Goal: Complete application form

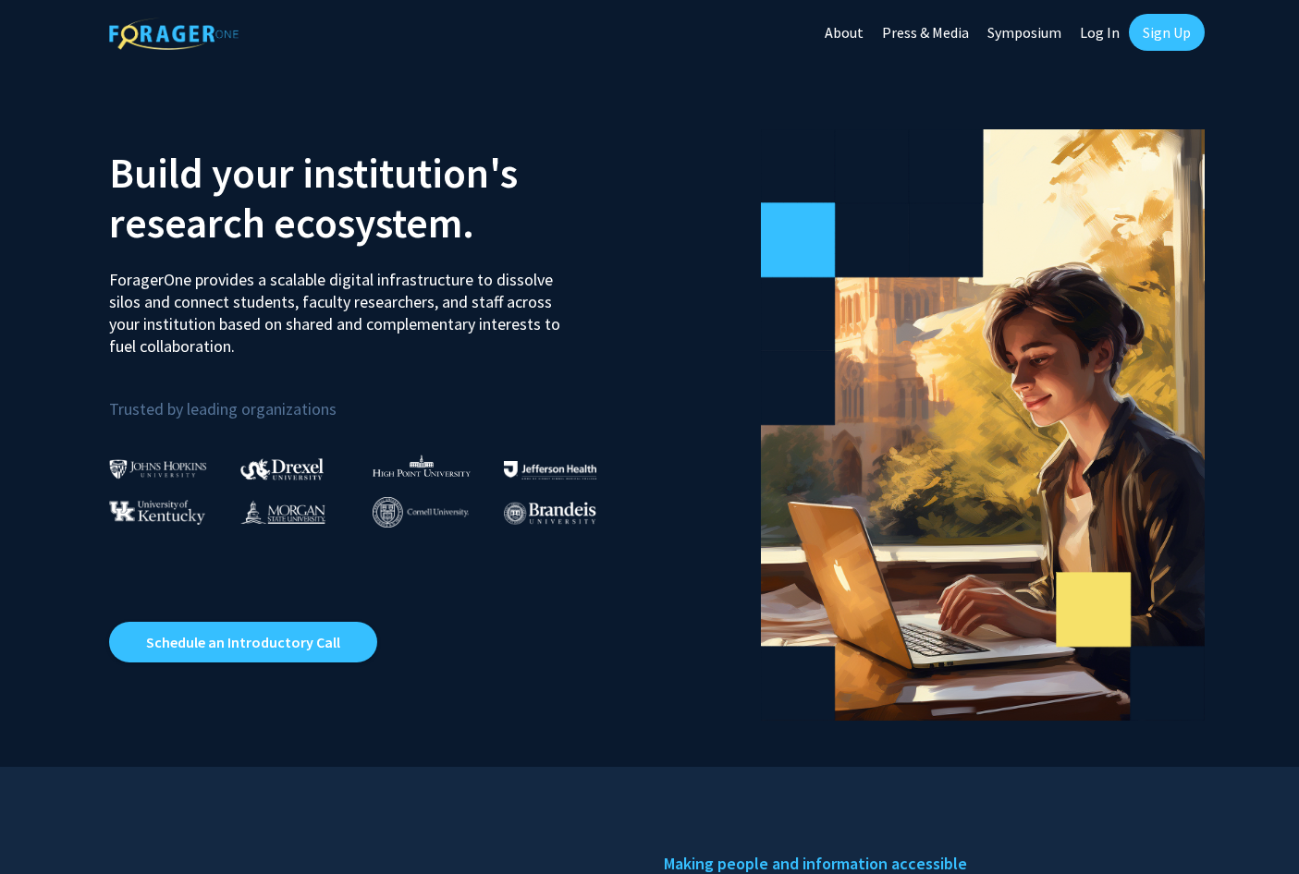
click at [1105, 36] on link "Log In" at bounding box center [1099, 32] width 58 height 65
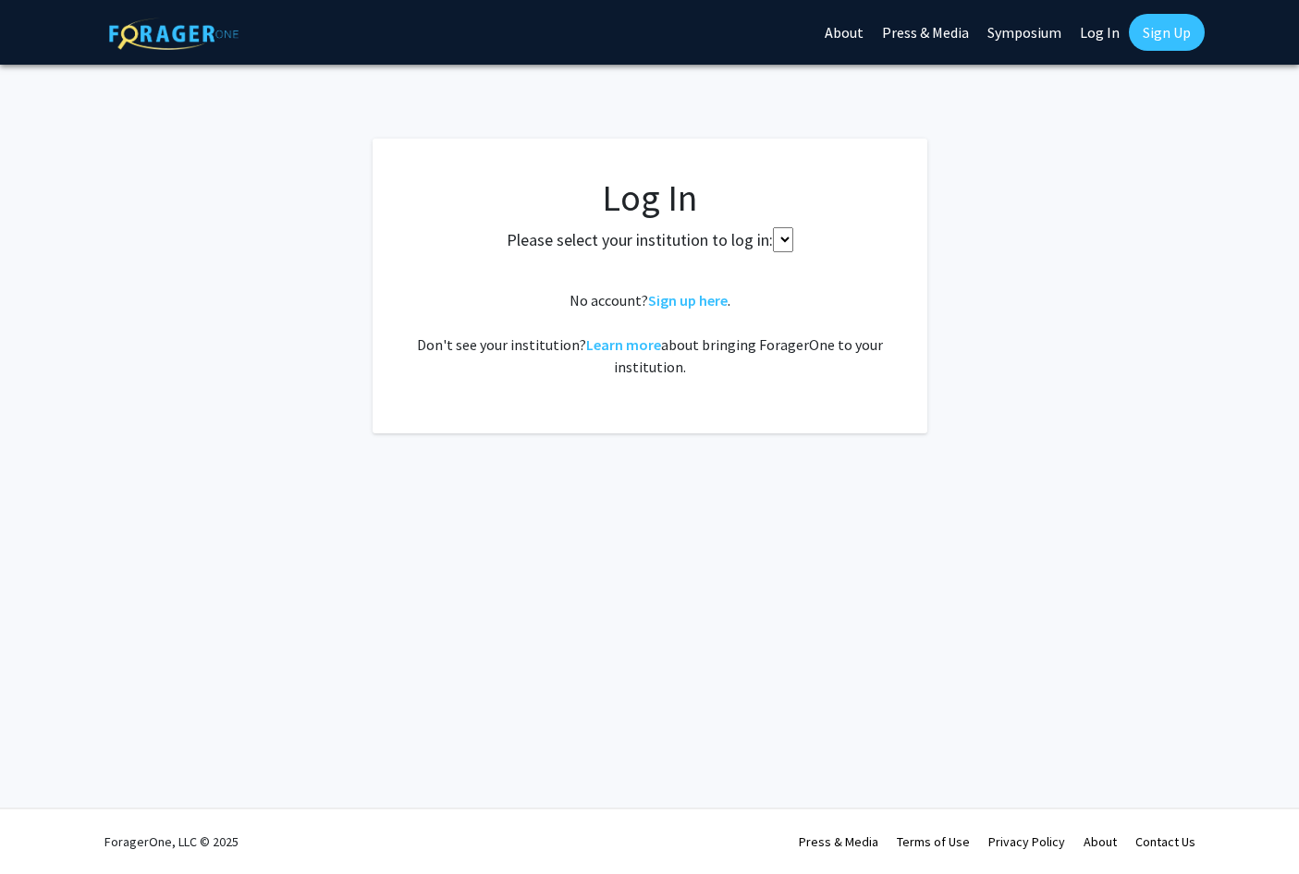
select select
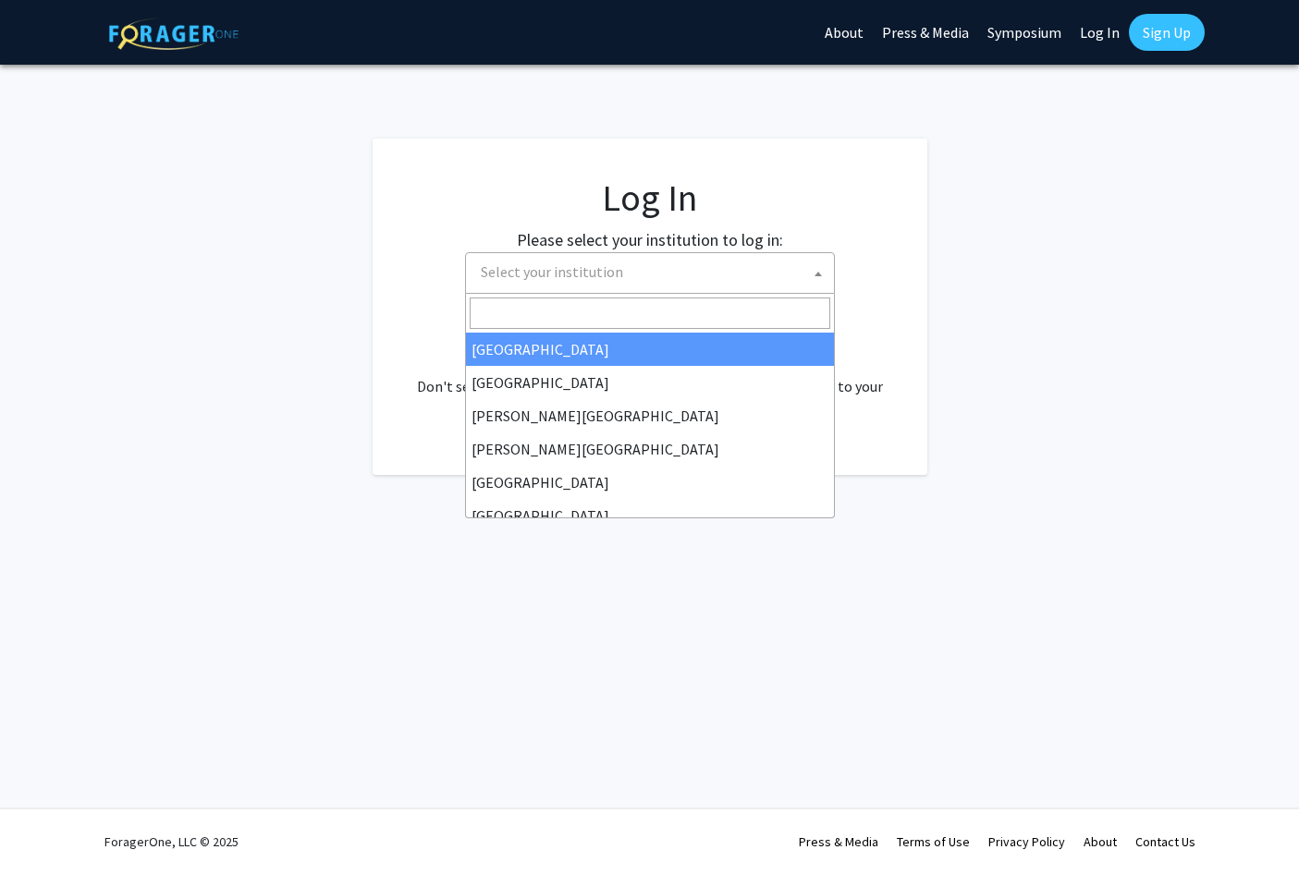
click at [815, 268] on span at bounding box center [818, 273] width 18 height 41
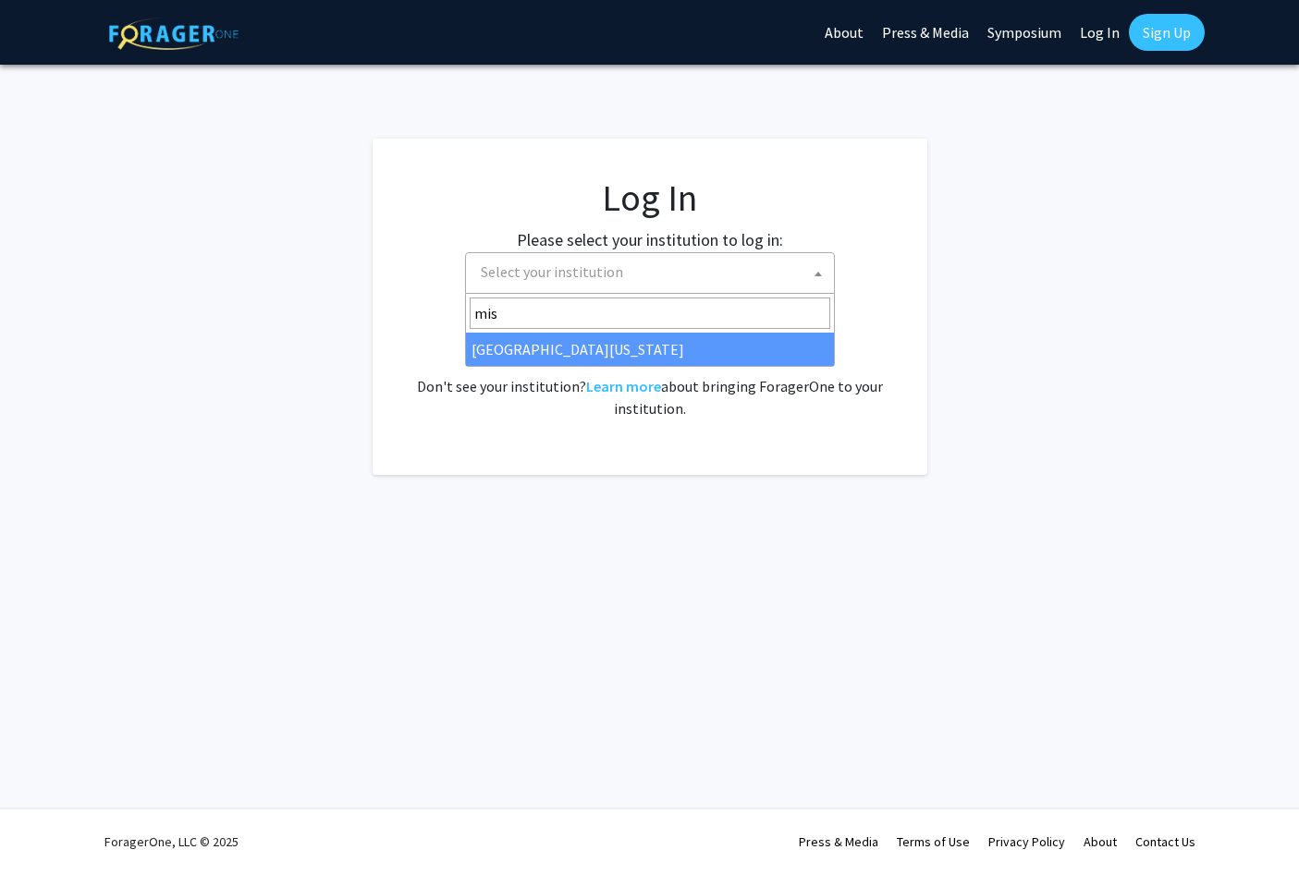
type input "mis"
select select "33"
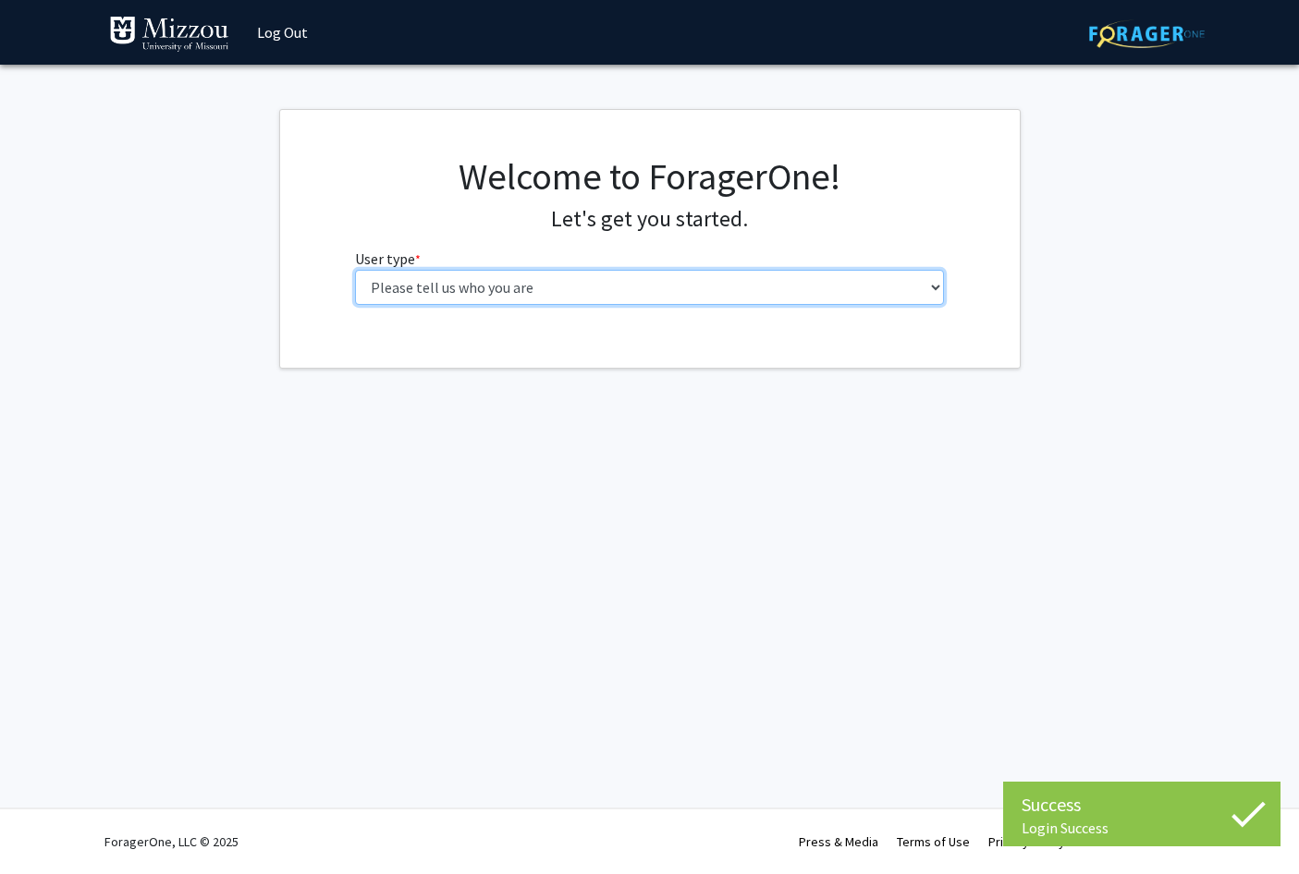
click at [355, 270] on select "Please tell us who you are Undergraduate Student Master's Student Doctoral Cand…" at bounding box center [649, 287] width 589 height 35
select select "5: faculty"
click option "Faculty" at bounding box center [0, 0] width 0 height 0
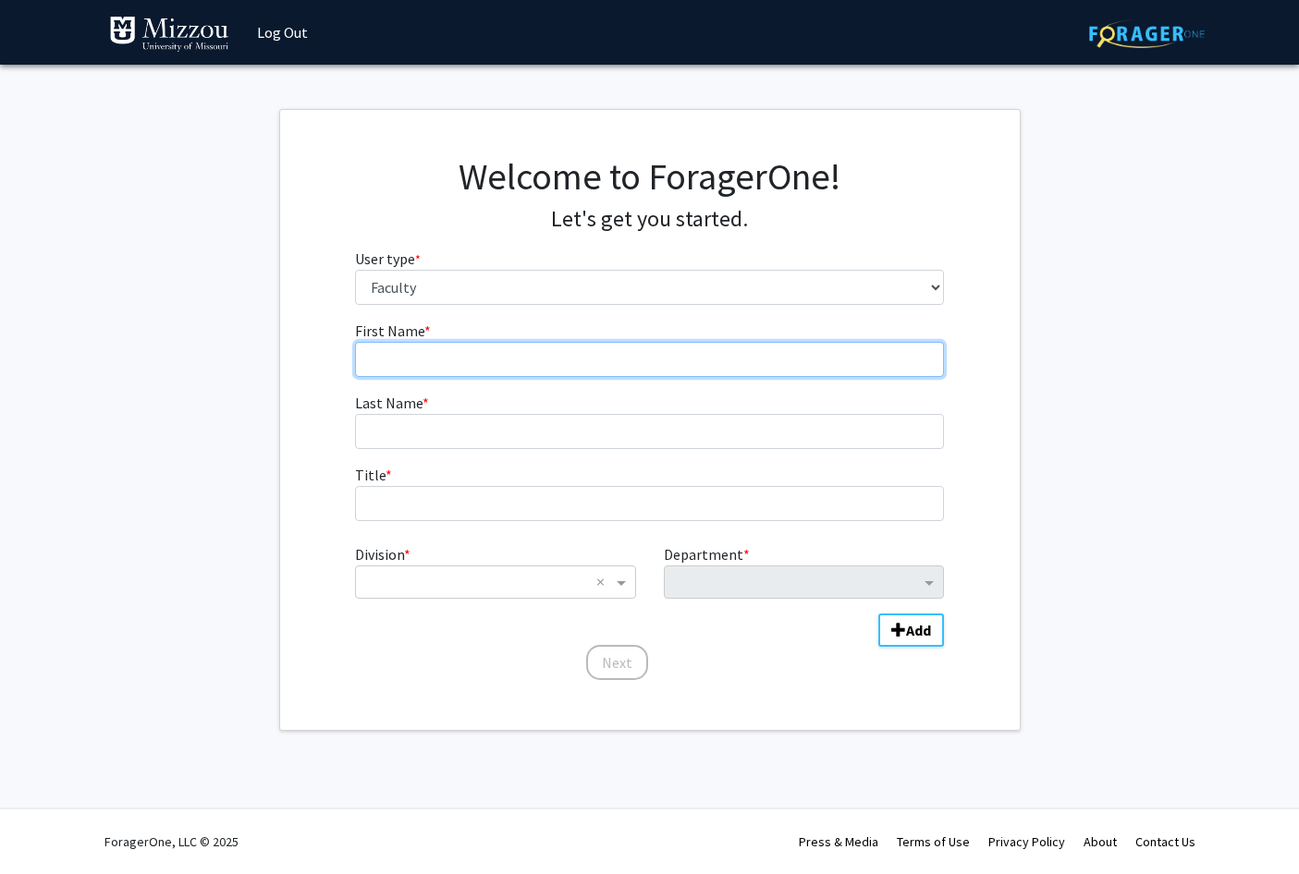
click at [586, 360] on input "First Name * required" at bounding box center [649, 359] width 589 height 35
click at [384, 360] on input "DAvid" at bounding box center [649, 359] width 589 height 35
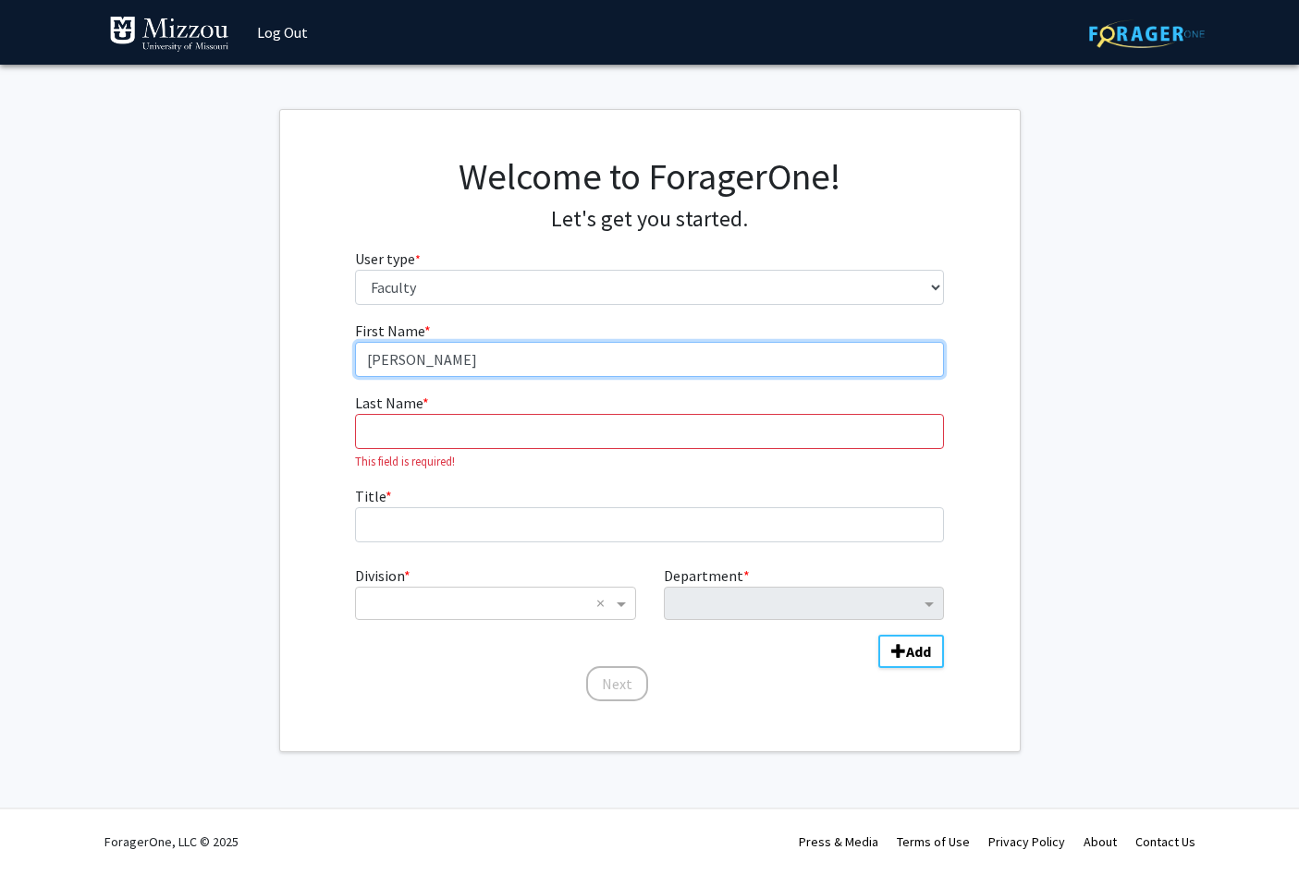
type input "David"
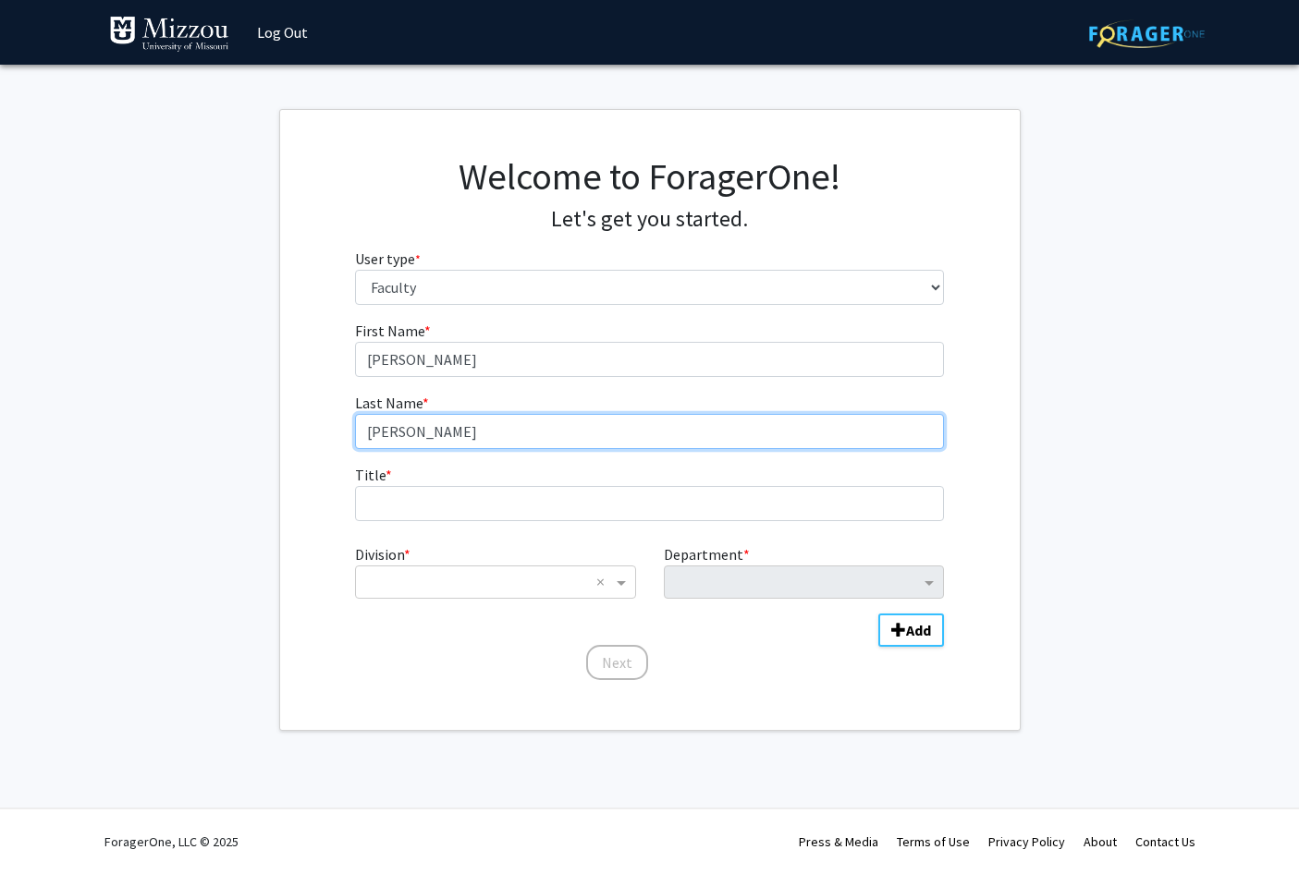
type input "Moxley"
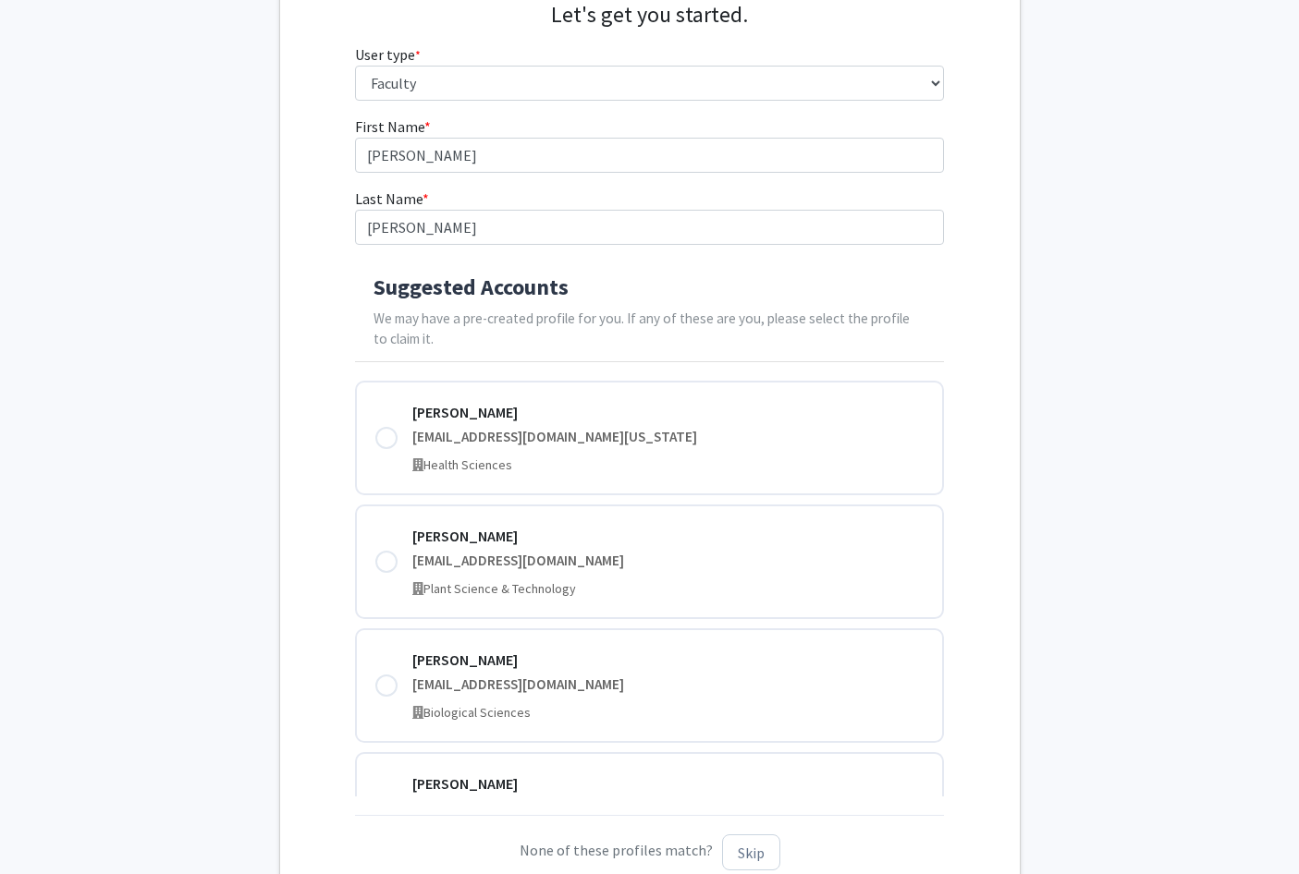
scroll to position [220, 0]
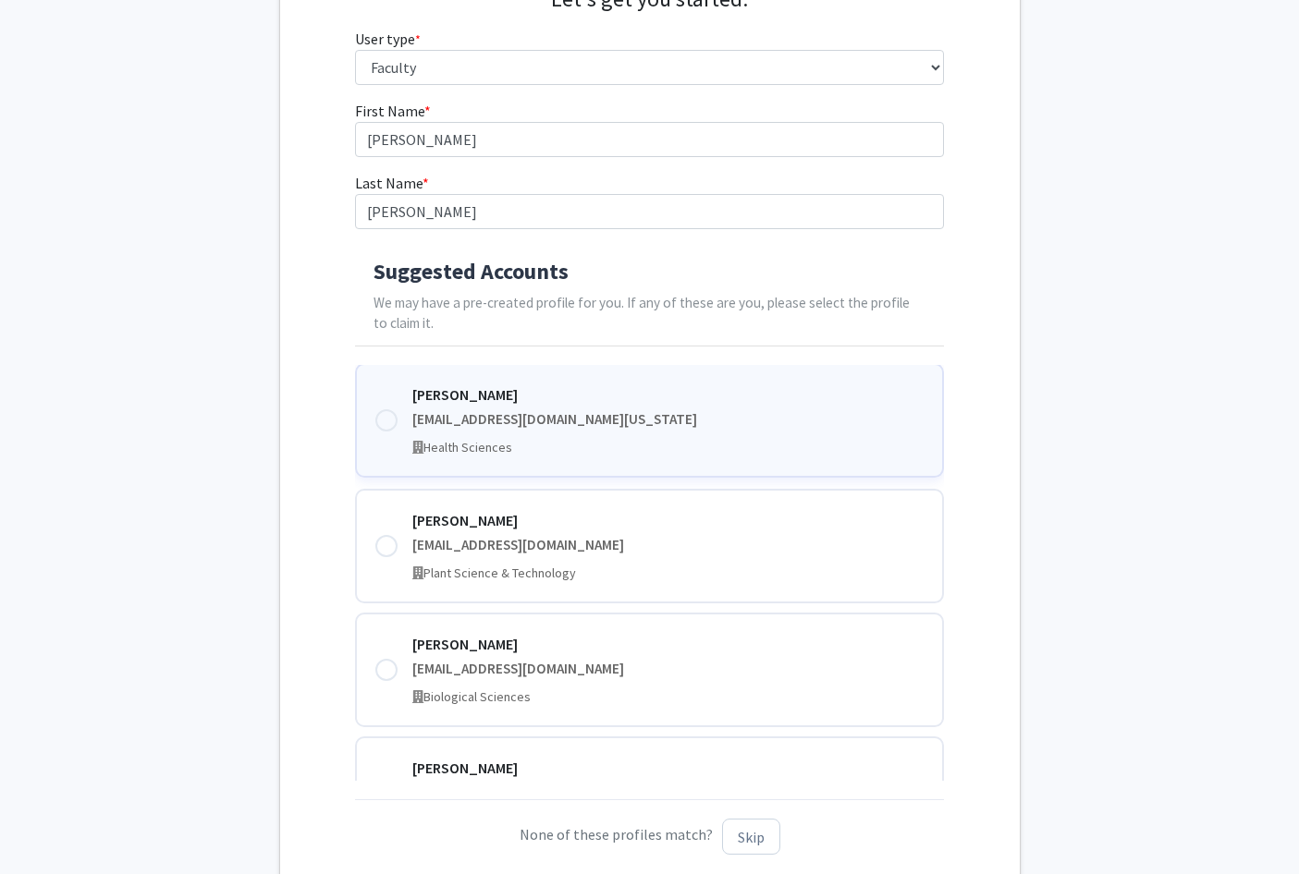
click at [468, 396] on div "David Moxley" at bounding box center [667, 395] width 511 height 22
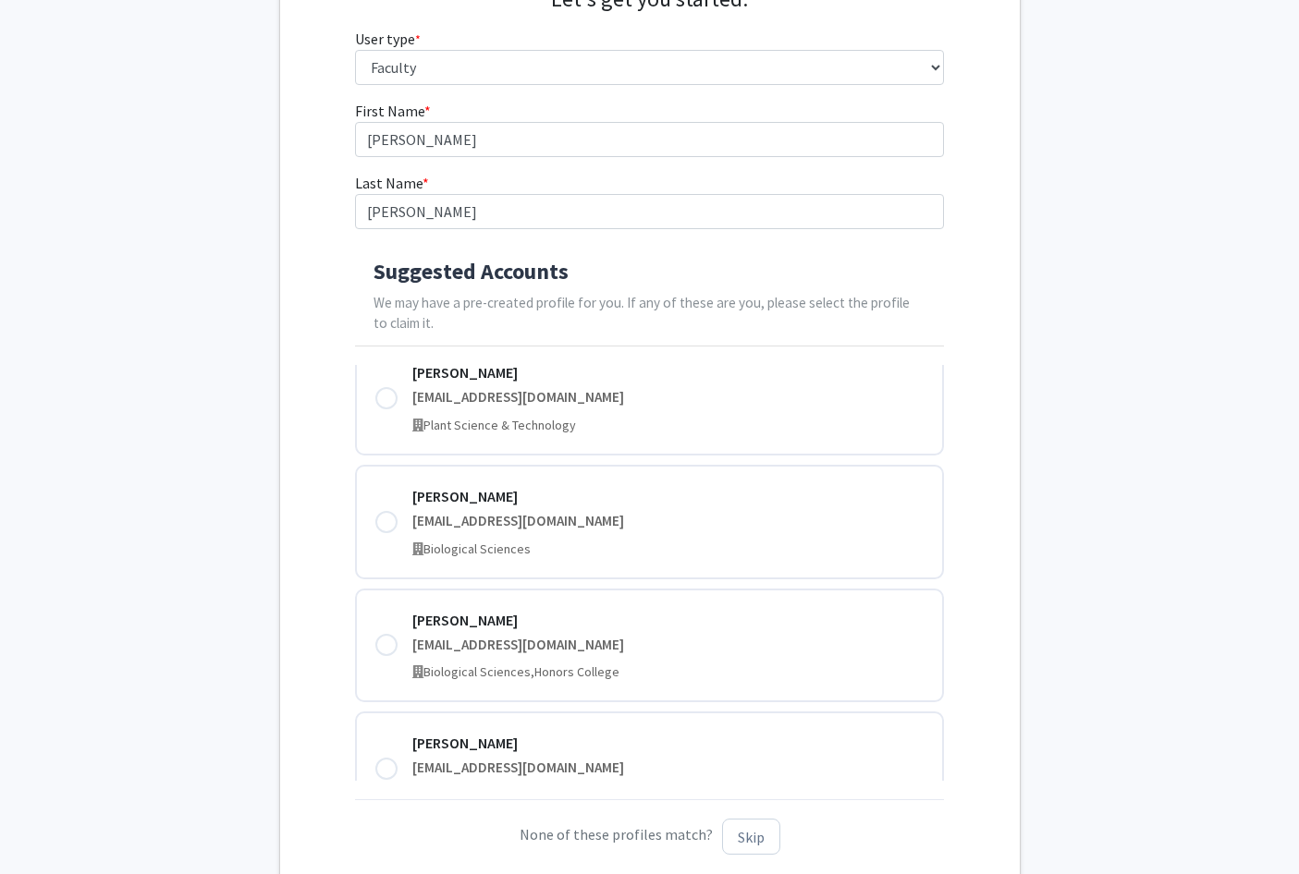
scroll to position [377, 0]
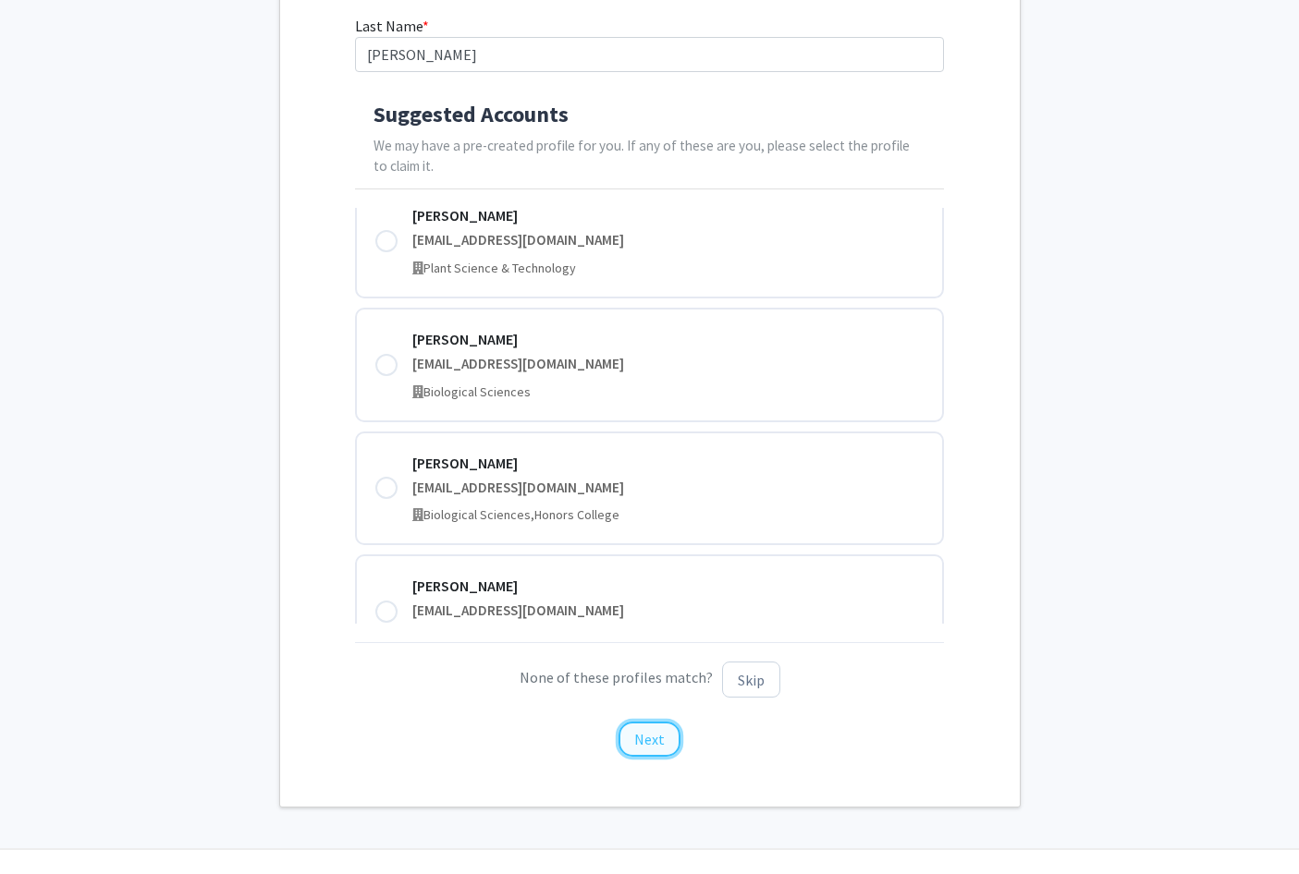
click at [643, 737] on button "Next" at bounding box center [649, 739] width 62 height 35
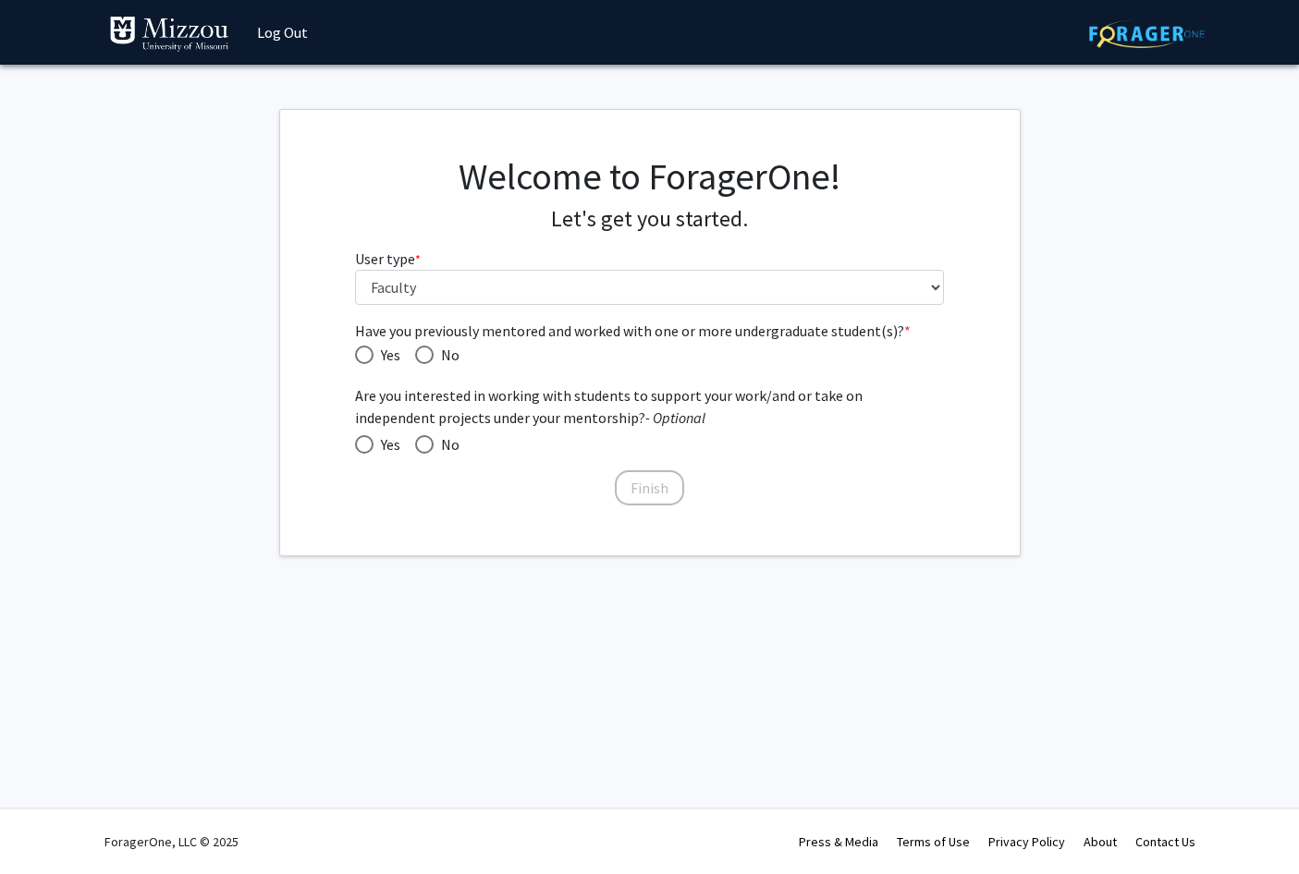
scroll to position [0, 0]
click at [418, 347] on span "Have you previously mentored and worked with one or more undergraduate student(…" at bounding box center [424, 355] width 18 height 18
click at [418, 347] on input "No" at bounding box center [424, 355] width 18 height 18
radio input "true"
click at [430, 443] on span at bounding box center [424, 444] width 18 height 18
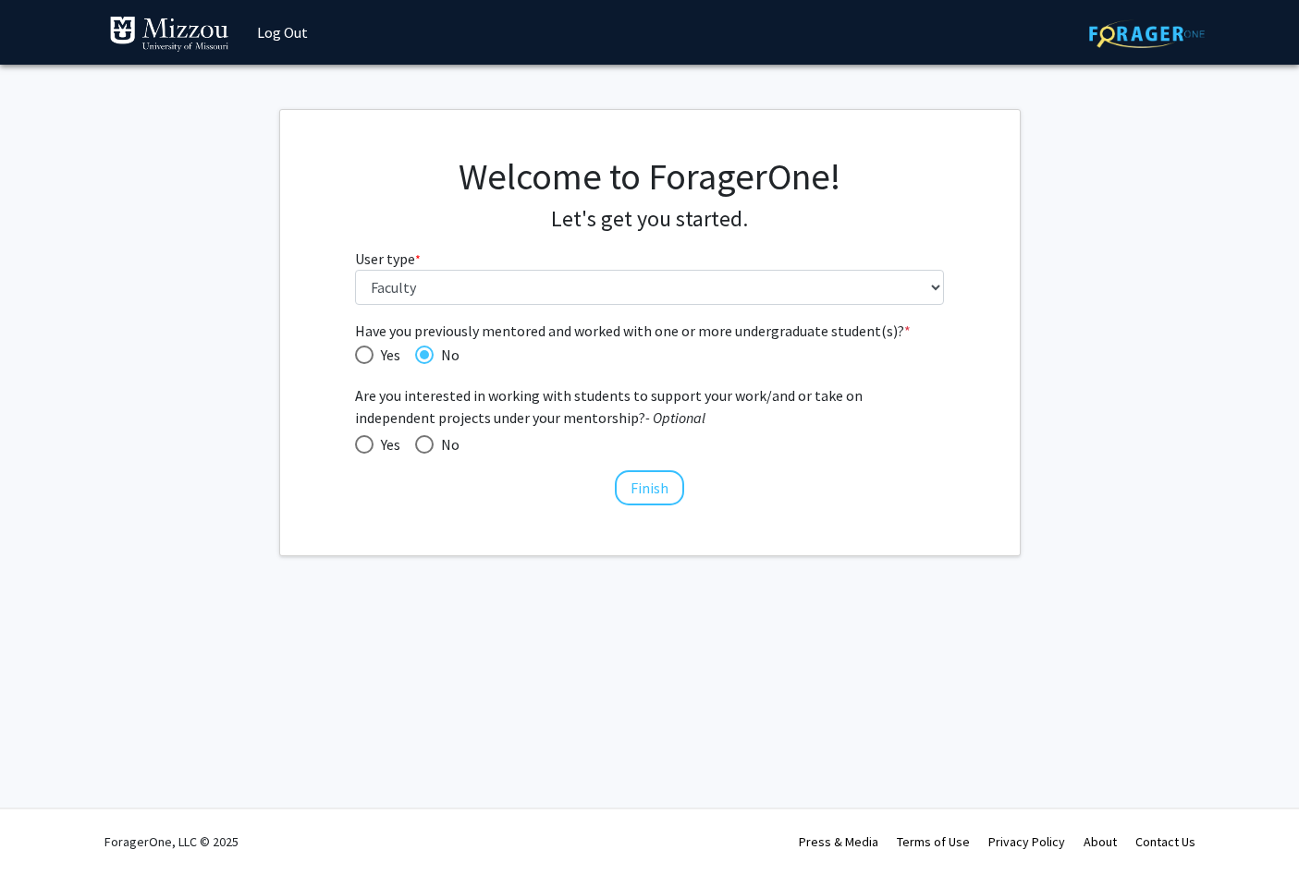
click at [430, 443] on input "No" at bounding box center [424, 444] width 18 height 18
radio input "true"
click at [653, 490] on button "Finish" at bounding box center [649, 487] width 69 height 35
